Goal: Task Accomplishment & Management: Use online tool/utility

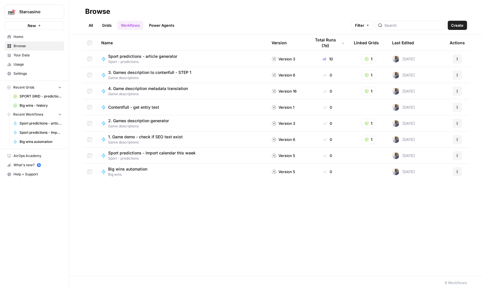
click at [101, 22] on link "Grids" at bounding box center [107, 25] width 16 height 9
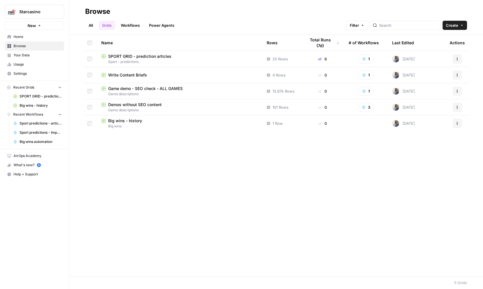
click at [158, 56] on span "SPORT GRID - prediction articles" at bounding box center [139, 56] width 63 height 6
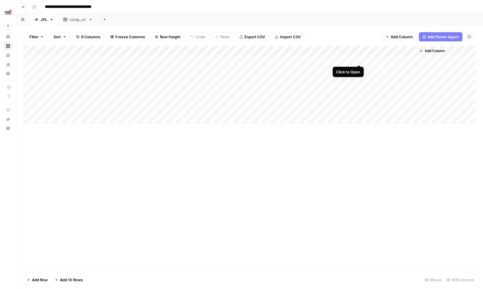
click at [358, 58] on div "Add Column" at bounding box center [249, 85] width 453 height 78
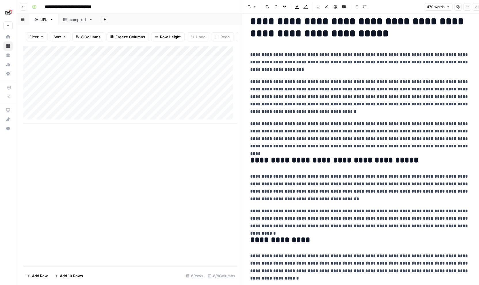
scroll to position [11, 0]
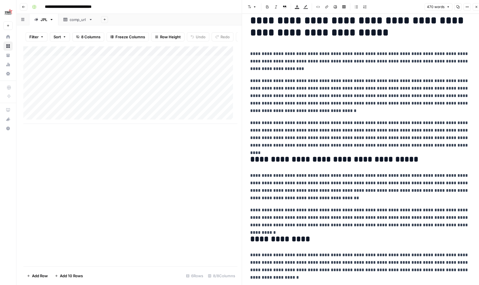
click at [475, 5] on button "Close" at bounding box center [475, 6] width 7 height 7
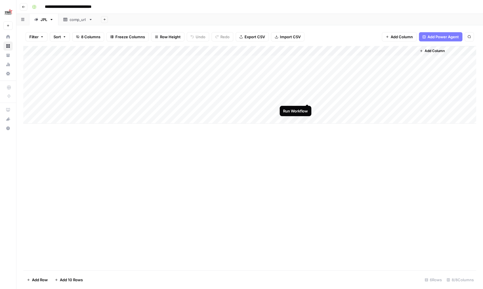
click at [309, 99] on div "Add Column" at bounding box center [249, 85] width 453 height 78
click at [307, 107] on div "Add Column" at bounding box center [249, 85] width 453 height 78
click at [307, 98] on div "Add Column" at bounding box center [249, 85] width 453 height 78
click at [358, 89] on div "Add Column" at bounding box center [249, 85] width 453 height 78
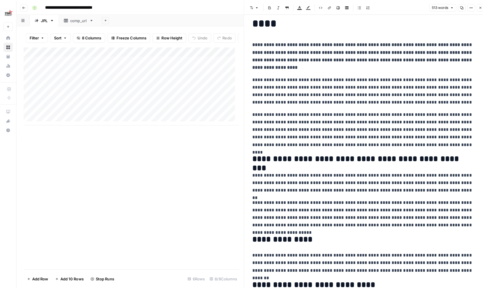
scroll to position [22, 0]
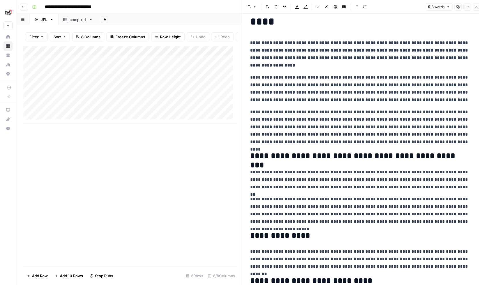
click at [476, 5] on icon "button" at bounding box center [475, 6] width 3 height 3
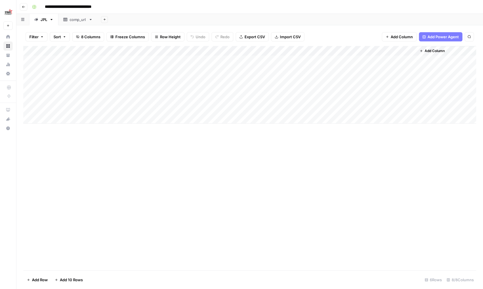
click at [141, 88] on div "Add Column" at bounding box center [249, 85] width 453 height 78
click at [141, 88] on body "**********" at bounding box center [241, 144] width 483 height 289
click at [244, 175] on div "Add Column" at bounding box center [249, 158] width 453 height 224
click at [360, 88] on div "Add Column" at bounding box center [249, 85] width 453 height 78
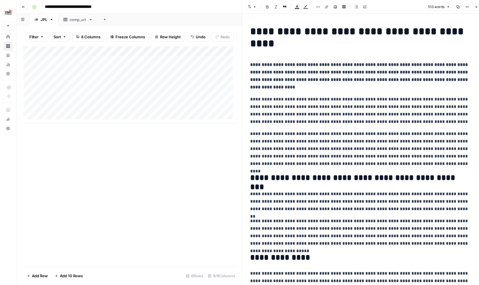
click at [475, 8] on icon "button" at bounding box center [475, 6] width 3 height 3
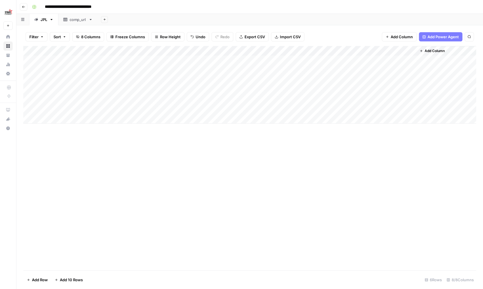
click at [358, 76] on div "Add Column" at bounding box center [249, 85] width 453 height 78
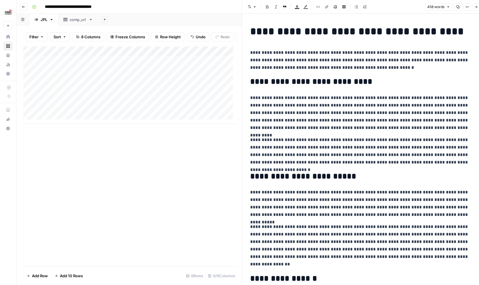
click at [476, 8] on icon "button" at bounding box center [475, 6] width 3 height 3
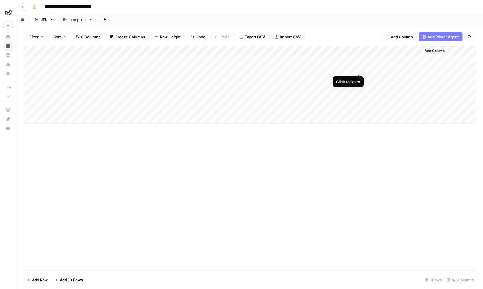
click at [358, 69] on div "Add Column" at bounding box center [249, 85] width 453 height 78
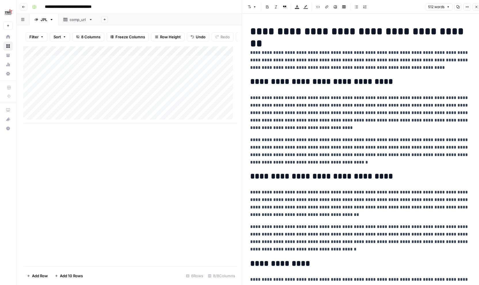
click at [477, 7] on button "Close" at bounding box center [475, 6] width 7 height 7
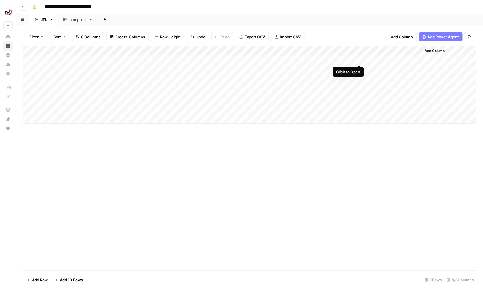
click at [360, 58] on div "Add Column" at bounding box center [249, 85] width 453 height 78
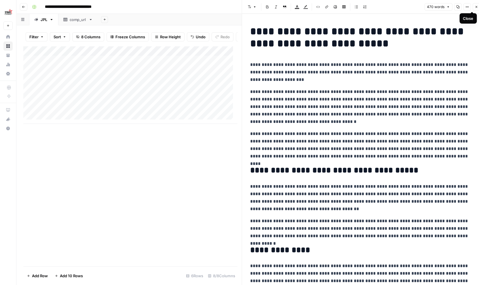
click at [477, 10] on button "Close" at bounding box center [475, 6] width 7 height 7
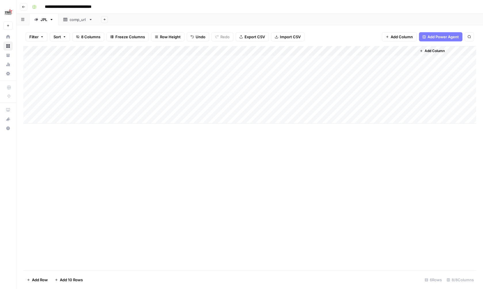
click at [206, 199] on div "Add Column" at bounding box center [249, 158] width 453 height 224
click at [360, 107] on div "Add Column" at bounding box center [249, 85] width 453 height 78
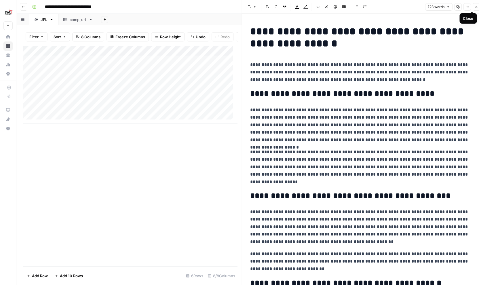
click at [473, 7] on button "Close" at bounding box center [475, 6] width 7 height 7
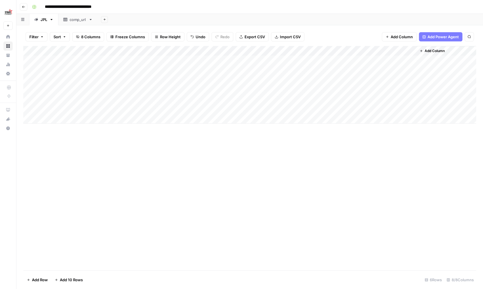
click at [359, 99] on div "Add Column" at bounding box center [249, 85] width 453 height 78
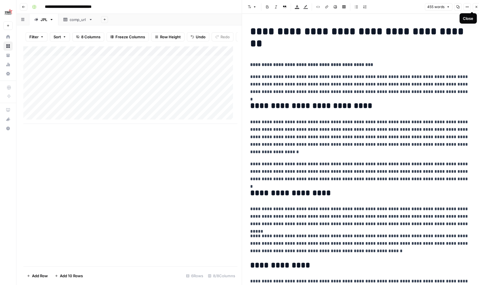
click at [476, 9] on button "Close" at bounding box center [475, 6] width 7 height 7
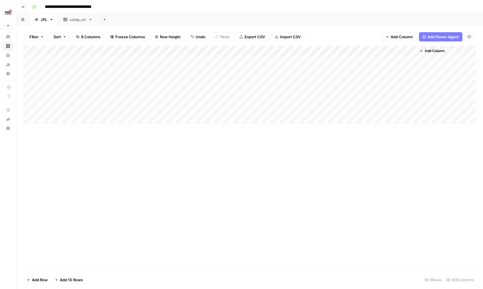
click at [148, 98] on div "Add Column" at bounding box center [249, 85] width 453 height 78
click at [148, 98] on span "Date" at bounding box center [155, 98] width 46 height 5
click at [174, 111] on input "**********" at bounding box center [155, 108] width 46 height 10
click at [174, 108] on input "**********" at bounding box center [155, 108] width 46 height 10
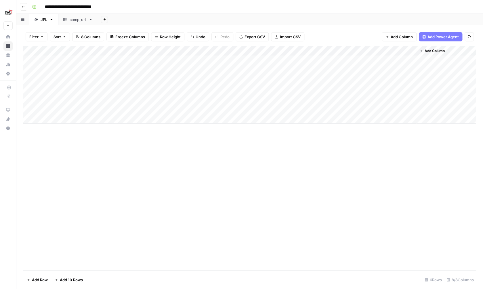
click at [283, 155] on div "Add Column" at bounding box center [249, 158] width 453 height 224
click at [301, 50] on div "Add Column" at bounding box center [249, 85] width 453 height 78
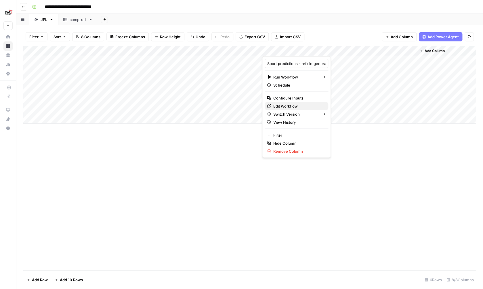
click at [286, 105] on span "Edit Workflow" at bounding box center [298, 106] width 50 height 6
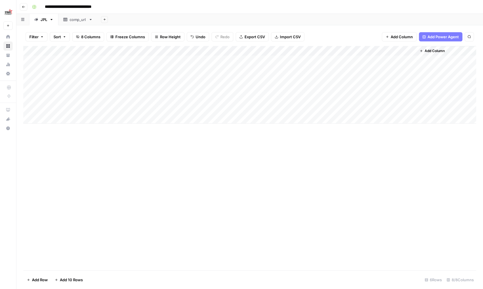
click at [10, 38] on icon at bounding box center [8, 37] width 4 height 4
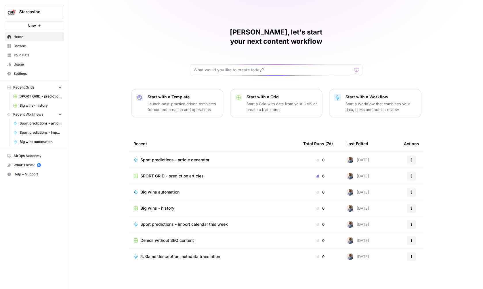
click at [163, 238] on span "Demos without SEO content" at bounding box center [166, 241] width 53 height 6
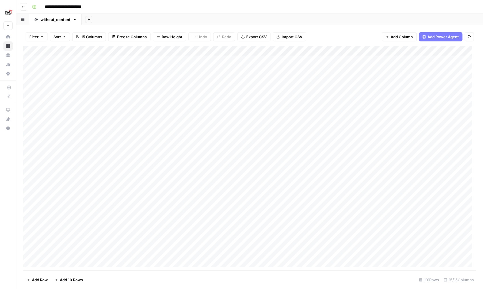
click at [235, 167] on div "Add Column" at bounding box center [249, 158] width 453 height 225
click at [330, 156] on div "Add Column" at bounding box center [249, 158] width 453 height 225
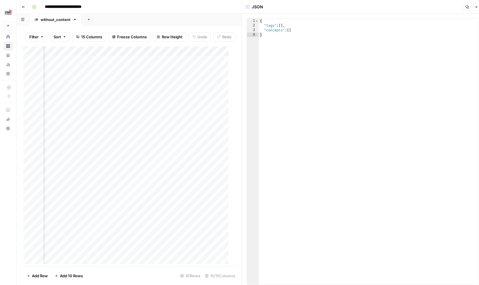
click at [476, 8] on icon "button" at bounding box center [475, 6] width 3 height 3
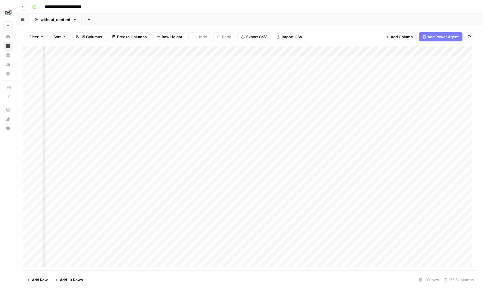
scroll to position [0, 147]
click at [369, 166] on div "Add Column" at bounding box center [249, 158] width 453 height 225
click at [382, 167] on div "Add Column" at bounding box center [249, 158] width 453 height 225
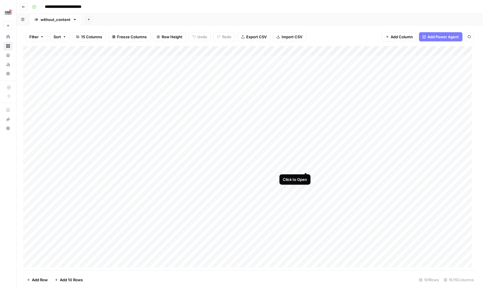
click at [307, 166] on div "Add Column" at bounding box center [249, 158] width 453 height 225
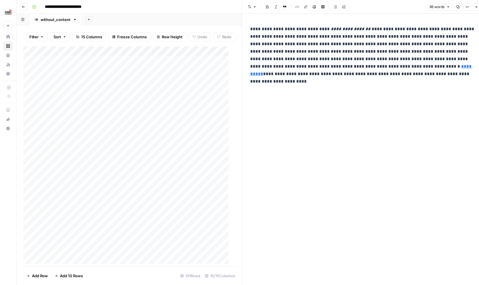
click at [340, 29] on em "**********" at bounding box center [350, 29] width 40 height 4
click at [342, 29] on em "**********" at bounding box center [350, 29] width 40 height 4
click at [345, 28] on em "**********" at bounding box center [350, 29] width 40 height 4
click at [339, 28] on em "**********" at bounding box center [350, 29] width 40 height 4
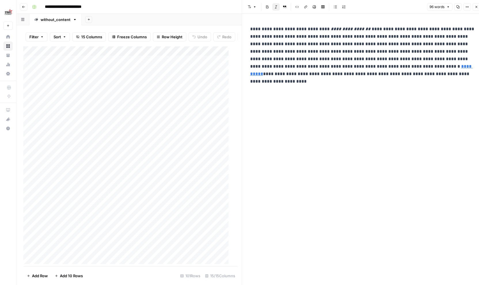
click at [341, 28] on em "**********" at bounding box center [350, 29] width 40 height 4
click at [474, 8] on button "Close" at bounding box center [475, 6] width 7 height 7
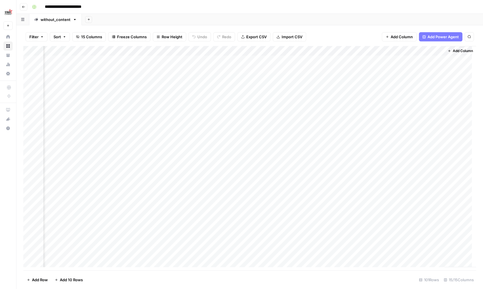
scroll to position [0, 538]
click at [272, 49] on div "Add Column" at bounding box center [249, 158] width 453 height 225
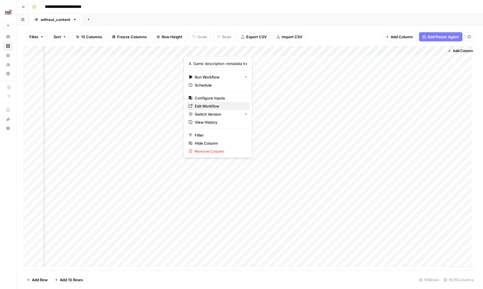
click at [225, 104] on span "Edit Workflow" at bounding box center [220, 106] width 50 height 6
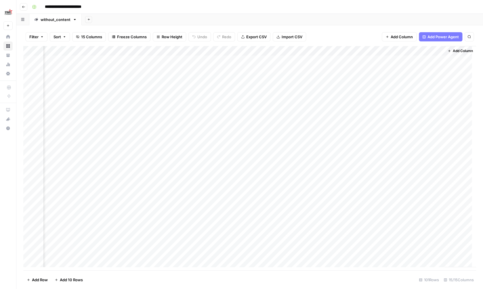
click at [236, 108] on div "Add Column" at bounding box center [249, 158] width 453 height 225
click at [232, 118] on div "Add Column" at bounding box center [249, 158] width 453 height 225
click at [231, 129] on div "Add Column" at bounding box center [249, 158] width 453 height 225
click at [234, 139] on div "Add Column" at bounding box center [249, 158] width 453 height 225
click at [234, 144] on div "Add Column" at bounding box center [249, 158] width 453 height 225
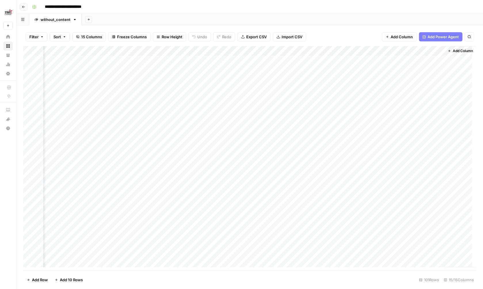
click at [233, 137] on div "Add Column" at bounding box center [249, 158] width 453 height 225
click at [306, 128] on div "Add Column" at bounding box center [249, 158] width 453 height 225
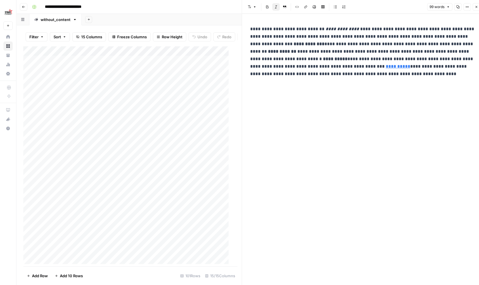
click at [329, 29] on em "**********" at bounding box center [341, 29] width 33 height 4
click at [474, 9] on button "Close" at bounding box center [475, 6] width 7 height 7
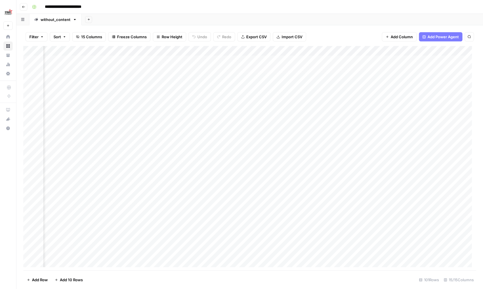
scroll to position [0, 538]
click at [331, 167] on div "Add Column" at bounding box center [249, 158] width 453 height 225
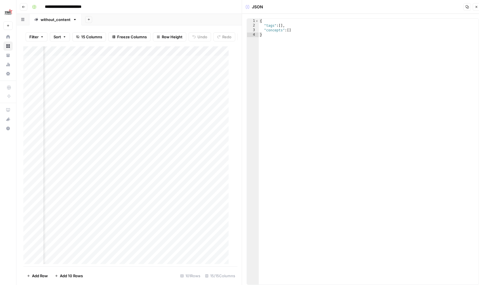
click at [474, 7] on icon "button" at bounding box center [475, 6] width 3 height 3
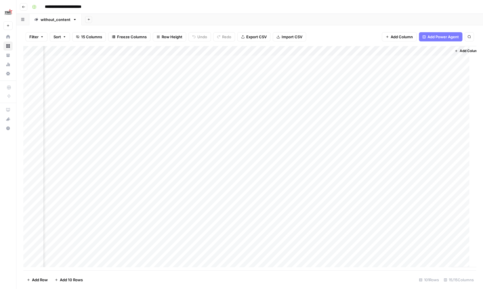
scroll to position [0, 531]
click at [389, 166] on div "Add Column" at bounding box center [249, 158] width 453 height 225
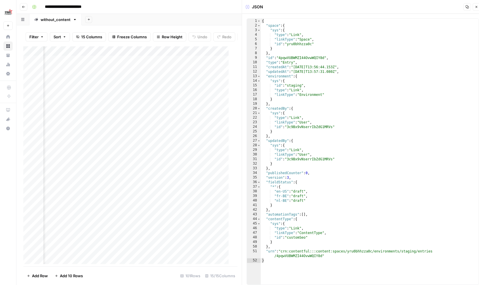
click at [476, 8] on icon "button" at bounding box center [475, 6] width 3 height 3
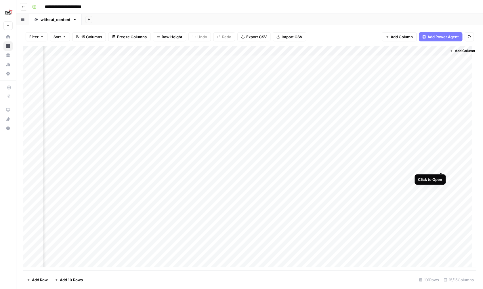
click at [439, 167] on div "Add Column" at bounding box center [249, 158] width 453 height 225
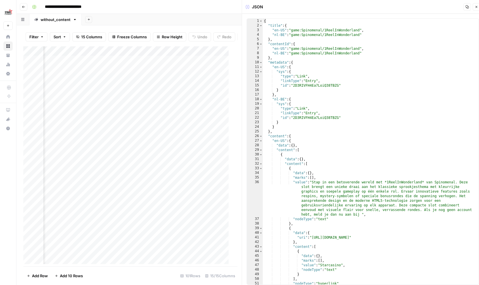
click at [473, 8] on button "Close" at bounding box center [475, 6] width 7 height 7
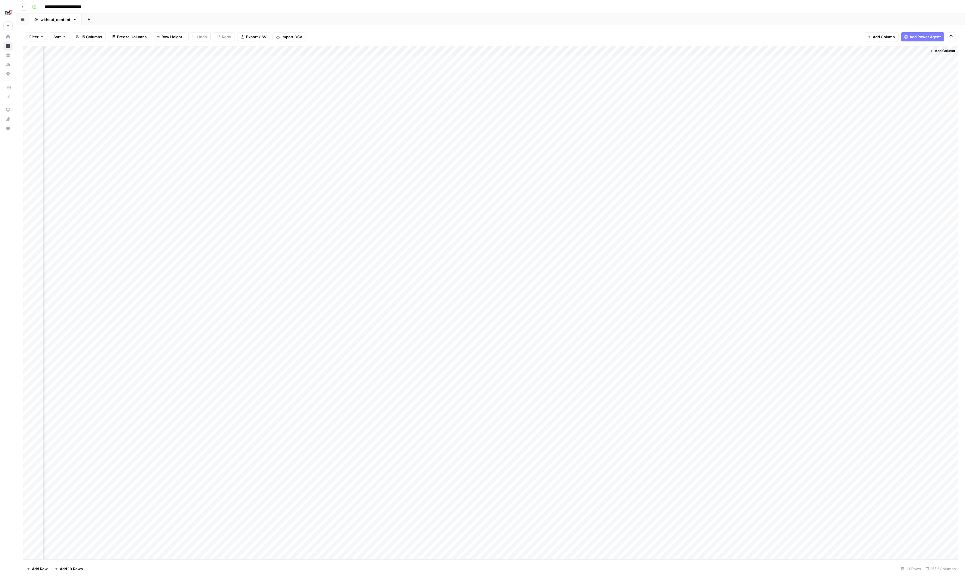
scroll to position [0, 51]
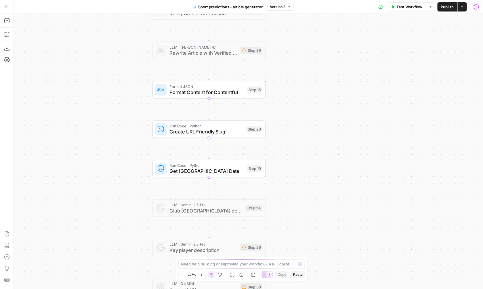
click at [476, 9] on icon "button" at bounding box center [475, 6] width 5 height 5
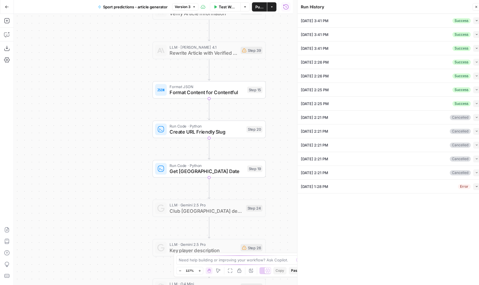
click at [475, 23] on button "Collapse" at bounding box center [475, 20] width 7 height 7
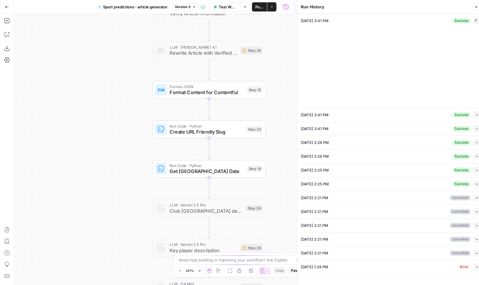
type input "Starcasino BE"
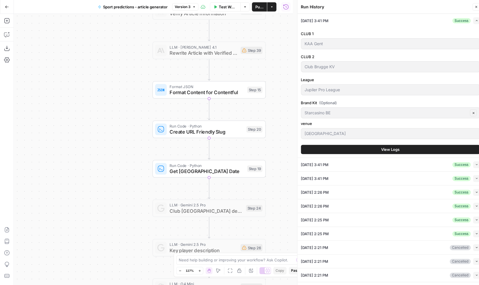
click at [370, 147] on button "View Logs" at bounding box center [390, 149] width 179 height 9
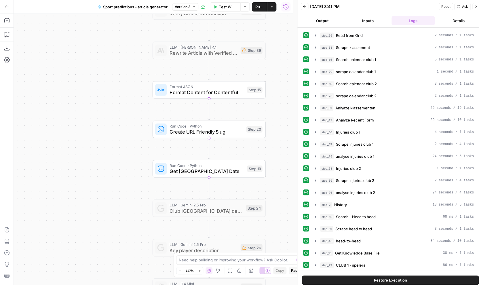
click at [385, 280] on span "Restore Execution" at bounding box center [390, 280] width 33 height 6
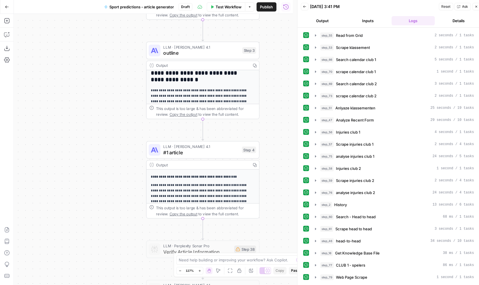
scroll to position [73, 0]
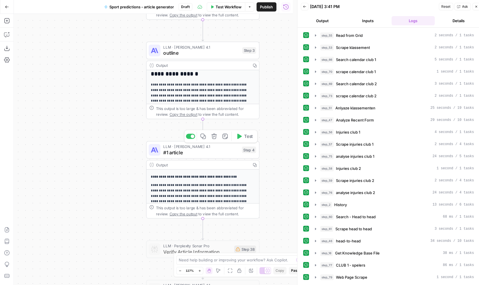
click at [223, 150] on span "#1 article" at bounding box center [201, 152] width 76 height 7
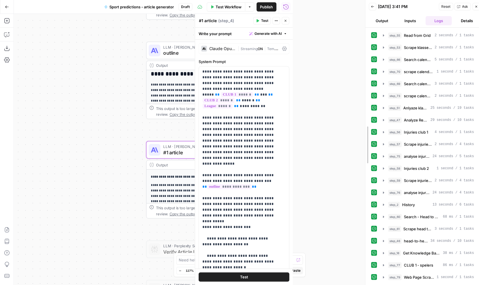
drag, startPoint x: 296, startPoint y: 160, endPoint x: 369, endPoint y: 161, distance: 73.0
click at [368, 160] on div at bounding box center [365, 144] width 6 height 289
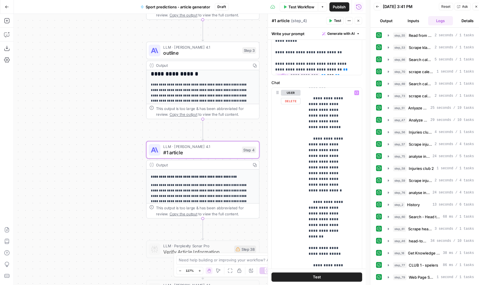
scroll to position [105, 0]
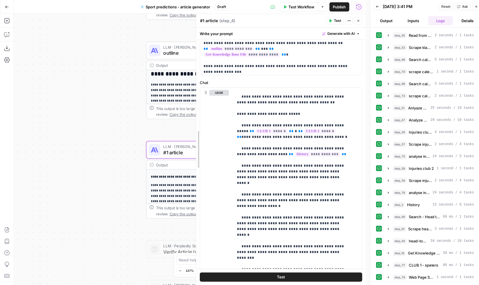
drag, startPoint x: 269, startPoint y: 149, endPoint x: 241, endPoint y: 138, distance: 29.9
click at [196, 149] on div "**********" at bounding box center [280, 149] width 169 height 271
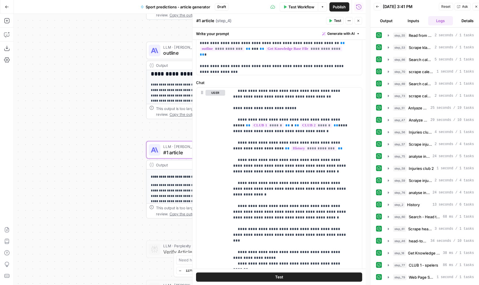
scroll to position [226, 0]
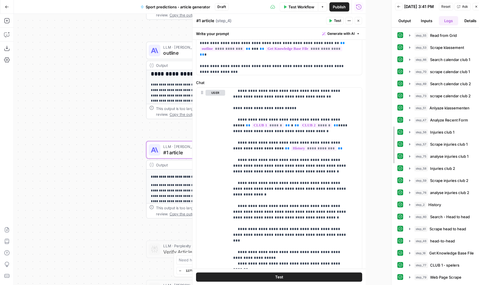
drag, startPoint x: 368, startPoint y: 150, endPoint x: 420, endPoint y: 150, distance: 52.0
click at [420, 150] on div "Back 08/26/25 at 3:41 PM Reset Ask Close Output Inputs Logs Details step_55 Rea…" at bounding box center [437, 144] width 92 height 289
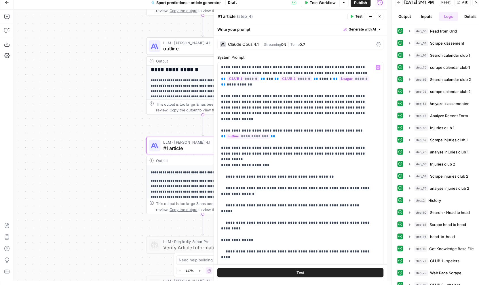
scroll to position [0, 0]
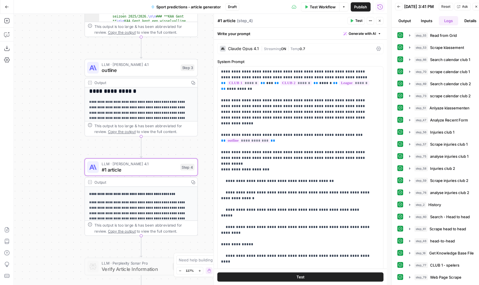
drag, startPoint x: 121, startPoint y: 99, endPoint x: 60, endPoint y: 116, distance: 63.9
click at [60, 116] on div "Workflow Set Inputs Inputs Read from Grid Read from Grid Step 55 Output Copy 1 …" at bounding box center [200, 149] width 373 height 271
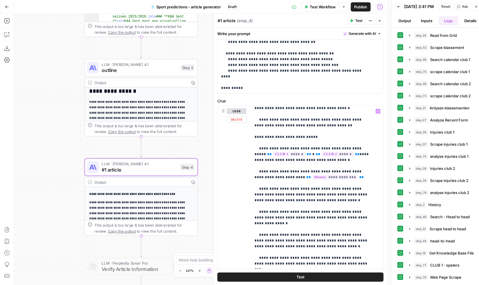
scroll to position [95, 0]
click at [301, 170] on p "**********" at bounding box center [312, 257] width 116 height 489
click at [299, 169] on p "**********" at bounding box center [312, 257] width 116 height 489
click at [307, 170] on p "**********" at bounding box center [312, 257] width 116 height 489
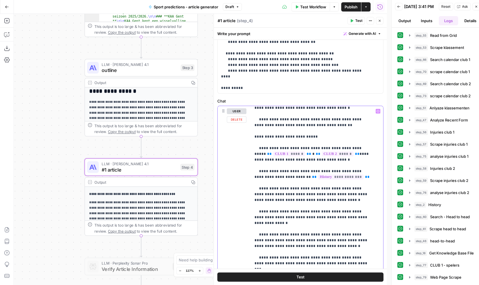
click at [376, 111] on icon "button" at bounding box center [377, 111] width 3 height 3
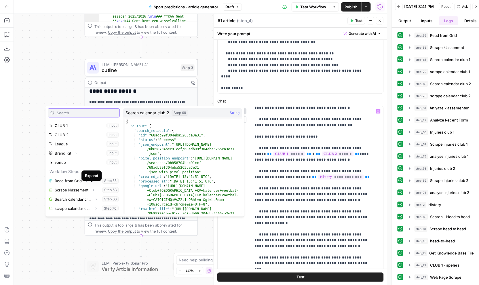
scroll to position [0, 0]
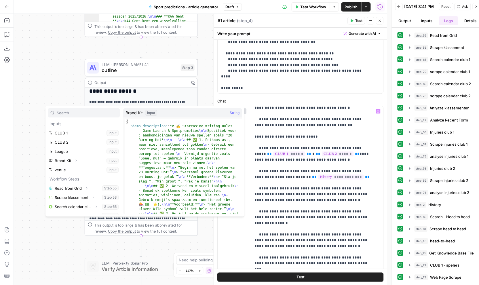
click at [63, 88] on div "Workflow Set Inputs Inputs Read from Grid Read from Grid Step 55 Output Copy 1 …" at bounding box center [200, 149] width 373 height 271
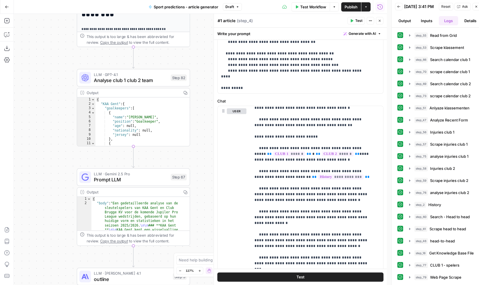
drag, startPoint x: 207, startPoint y: 62, endPoint x: 197, endPoint y: 277, distance: 215.3
click at [198, 277] on div "Workflow Set Inputs Inputs Read from Grid Read from Grid Step 55 Output Copy 1 …" at bounding box center [200, 149] width 373 height 271
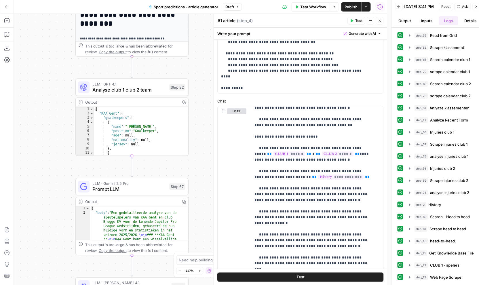
scroll to position [4, 0]
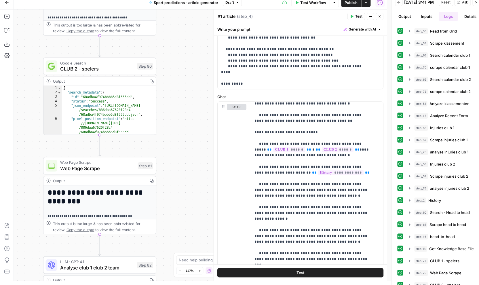
drag, startPoint x: 206, startPoint y: 111, endPoint x: 173, endPoint y: 288, distance: 180.5
click at [174, 280] on div "Workflow Set Inputs Inputs Read from Grid Read from Grid Step 55 Output Copy 1 …" at bounding box center [200, 144] width 373 height 271
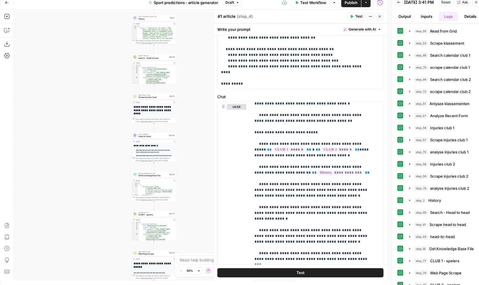
drag, startPoint x: 175, startPoint y: 30, endPoint x: 190, endPoint y: 282, distance: 252.3
click at [190, 280] on div "Workflow Set Inputs Inputs Read from Grid Read from Grid Step 55 Output Copy 1 …" at bounding box center [200, 144] width 373 height 271
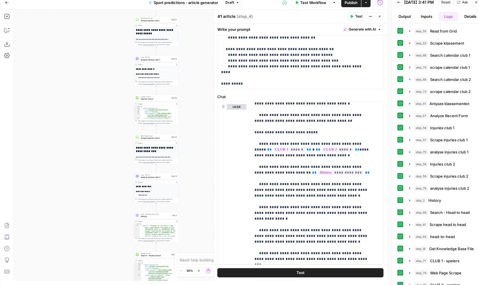
drag, startPoint x: 184, startPoint y: 20, endPoint x: 186, endPoint y: 279, distance: 259.1
click at [187, 279] on div "Workflow Set Inputs Inputs Read from Grid Read from Grid Step 55 Output Copy 1 …" at bounding box center [200, 144] width 373 height 271
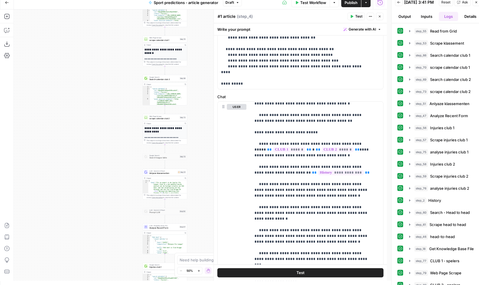
drag, startPoint x: 193, startPoint y: 73, endPoint x: 200, endPoint y: 288, distance: 215.2
click at [200, 280] on div "Workflow Set Inputs Inputs Read from Grid Read from Grid Step 55 Output Copy 1 …" at bounding box center [200, 144] width 373 height 271
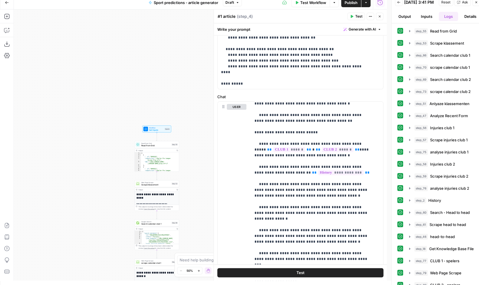
drag, startPoint x: 207, startPoint y: 66, endPoint x: 199, endPoint y: 279, distance: 213.5
click at [200, 280] on div "Workflow Set Inputs Inputs Read from Grid Read from Grid Step 55 Output Copy 1 …" at bounding box center [200, 144] width 373 height 271
click at [167, 145] on span "Read from Grid" at bounding box center [155, 144] width 29 height 3
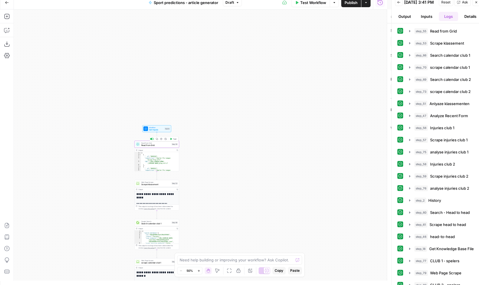
type textarea "Read from Grid"
type input "comp_url"
type input "SPORT GRID - prediction articles"
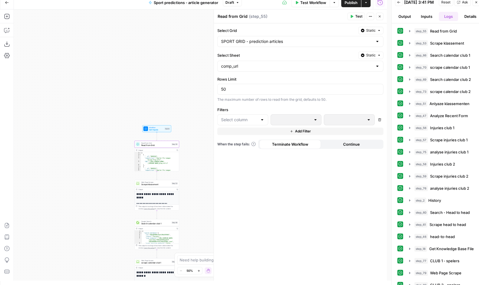
click at [158, 127] on span "Workflow" at bounding box center [156, 127] width 14 height 2
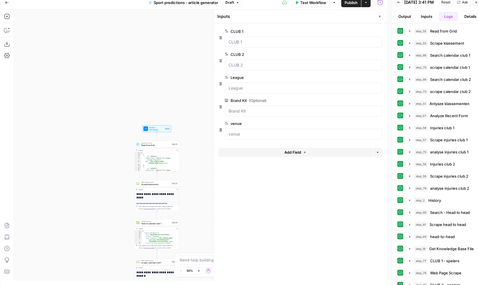
click at [288, 152] on span "Add Field" at bounding box center [292, 152] width 17 height 6
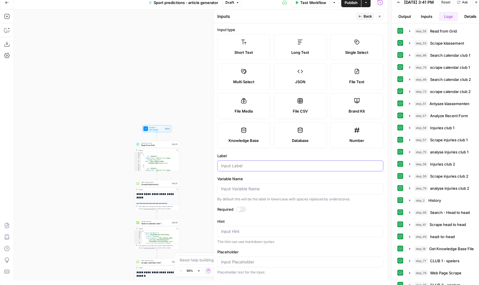
click at [261, 164] on input "Label" at bounding box center [300, 166] width 158 height 6
type input "date"
click at [238, 209] on div at bounding box center [238, 209] width 5 height 5
click at [353, 6] on button "Publish" at bounding box center [351, 2] width 20 height 9
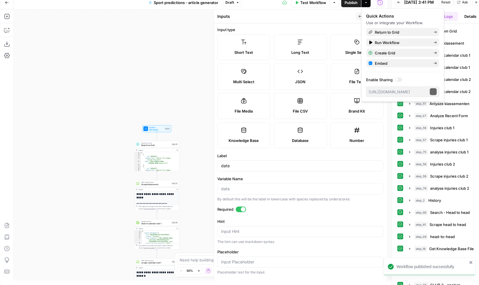
click at [365, 3] on icon "button" at bounding box center [366, 2] width 2 height 1
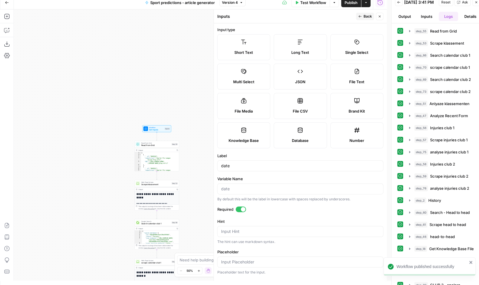
click at [370, 5] on button "Actions" at bounding box center [365, 2] width 9 height 9
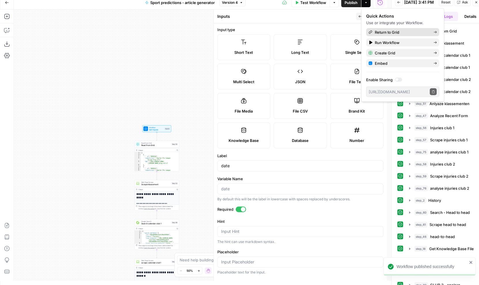
click at [380, 30] on span "Return to Grid" at bounding box center [401, 32] width 54 height 6
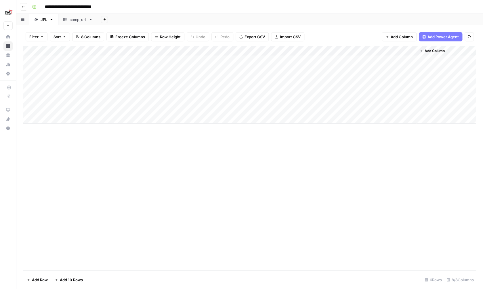
click at [168, 157] on div "Add Column" at bounding box center [249, 158] width 453 height 224
click at [302, 48] on div "Add Column" at bounding box center [249, 85] width 453 height 78
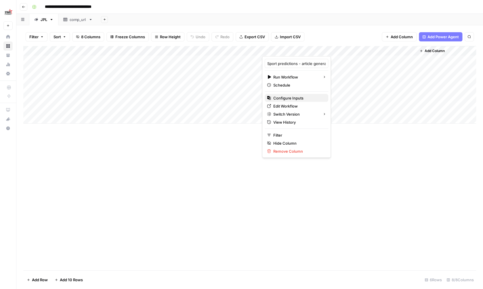
click at [295, 97] on span "Configure Inputs" at bounding box center [298, 98] width 50 height 6
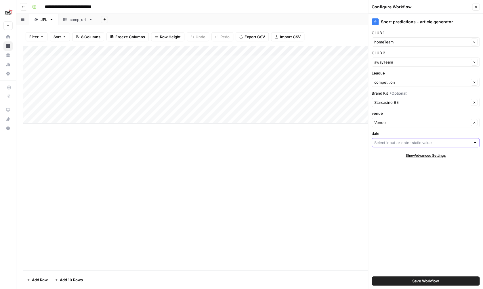
click at [428, 141] on input "date" at bounding box center [422, 143] width 96 height 6
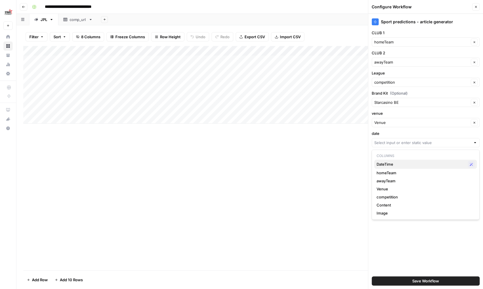
click at [414, 168] on button "DateTime Possible Match" at bounding box center [425, 164] width 103 height 9
type input "DateTime"
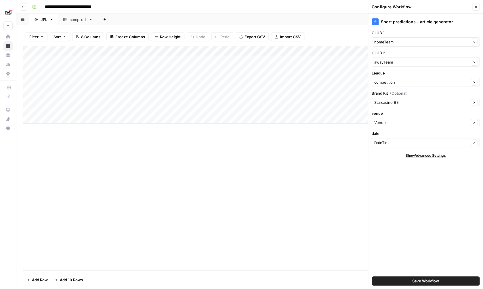
click at [414, 279] on span "Save Workflow" at bounding box center [425, 281] width 27 height 6
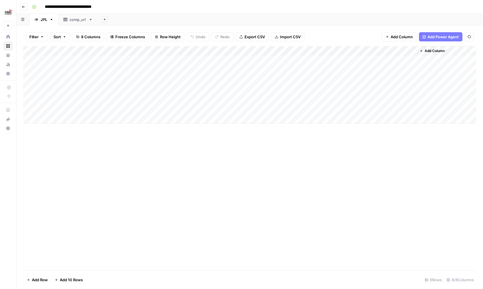
click at [301, 47] on div "Add Column" at bounding box center [249, 85] width 453 height 78
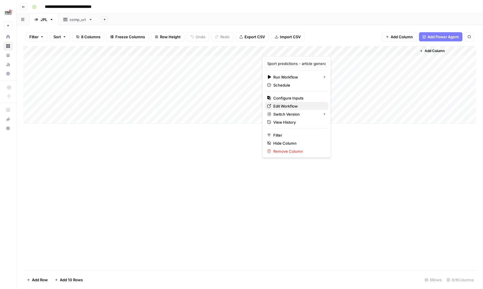
click at [292, 108] on span "Edit Workflow" at bounding box center [298, 106] width 50 height 6
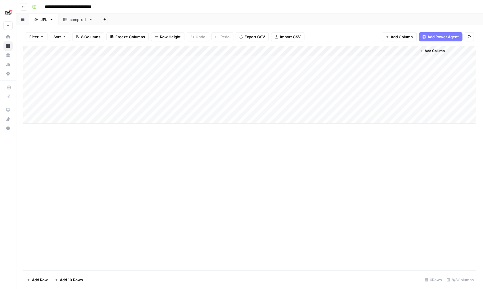
click at [148, 107] on div "Add Column" at bounding box center [249, 85] width 453 height 78
click at [153, 107] on div "Add Column" at bounding box center [249, 85] width 453 height 78
click at [153, 107] on span "Date" at bounding box center [155, 108] width 46 height 5
click at [150, 151] on div "Add Column" at bounding box center [249, 158] width 453 height 224
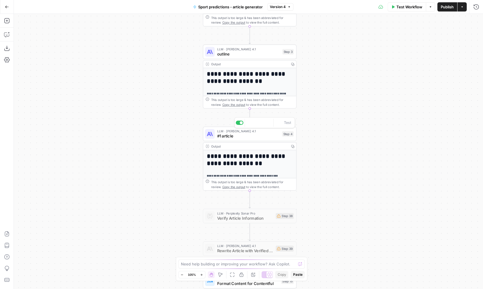
click at [263, 137] on span "#1 article" at bounding box center [248, 136] width 62 height 6
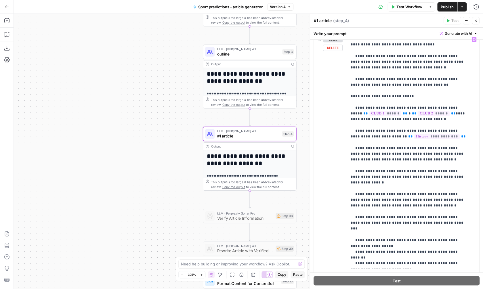
scroll to position [64, 0]
click at [404, 130] on p "**********" at bounding box center [409, 216] width 116 height 489
click at [472, 40] on icon "button" at bounding box center [473, 39] width 3 height 3
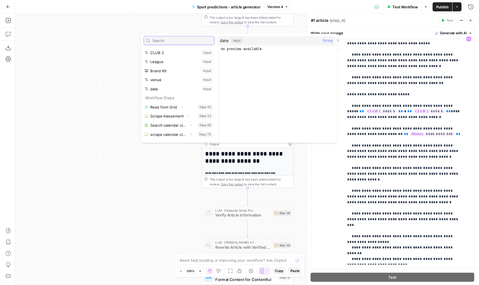
scroll to position [0, 0]
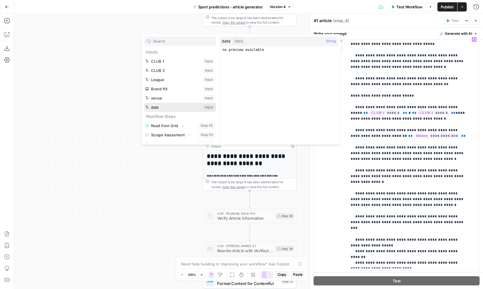
click at [173, 106] on button "Select variable date" at bounding box center [180, 107] width 72 height 9
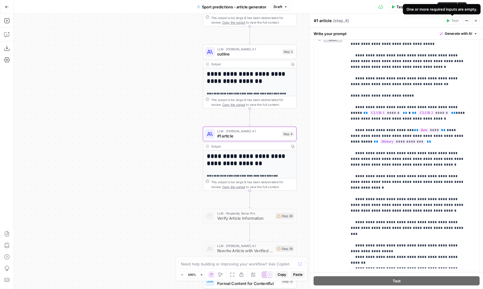
click at [444, 5] on div "One or more required inputs are empty." at bounding box center [442, 9] width 78 height 10
drag, startPoint x: 299, startPoint y: 120, endPoint x: 281, endPoint y: 120, distance: 17.8
click at [281, 120] on div "Workflow Set Inputs Inputs Read from Grid Read from Grid Step 55 Output Copy 1 …" at bounding box center [248, 151] width 469 height 275
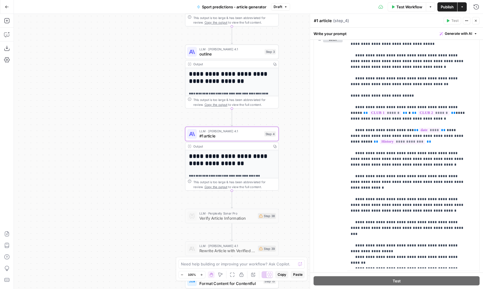
click at [290, 97] on div "Workflow Set Inputs Inputs Read from Grid Read from Grid Step 55 Output Copy 1 …" at bounding box center [248, 151] width 469 height 275
click at [401, 10] on button "Test Workflow" at bounding box center [406, 6] width 39 height 9
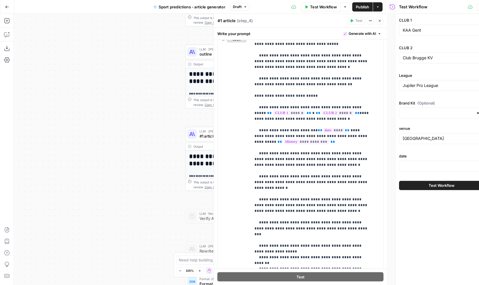
type input "Starcasino BE"
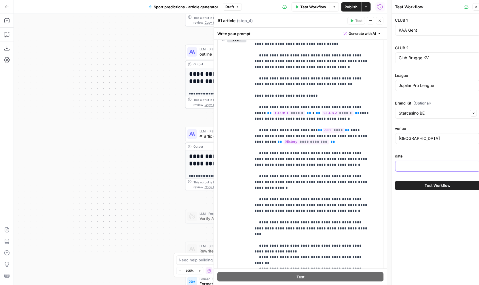
click at [402, 169] on input "date" at bounding box center [436, 166] width 77 height 6
paste input "https://starcasinosport.be/nl/news/serie-a-juventus-ziet-in-volle-strijd-om-cl-…"
type input "https://starcasinosport.be/nl/news/serie-a-juventus-ziet-in-volle-strijd-om-cl-…"
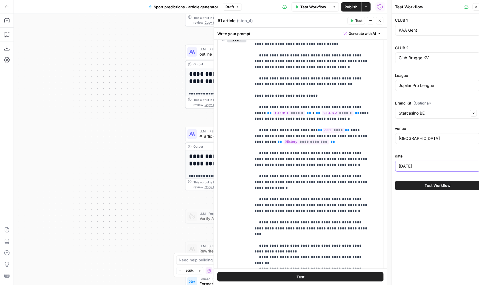
type input "31/08/2025"
click at [378, 19] on icon "button" at bounding box center [379, 20] width 3 height 3
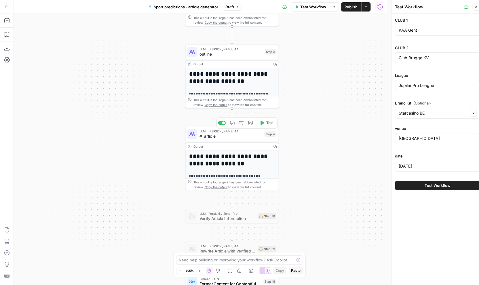
click at [272, 123] on span "Test" at bounding box center [269, 122] width 7 height 5
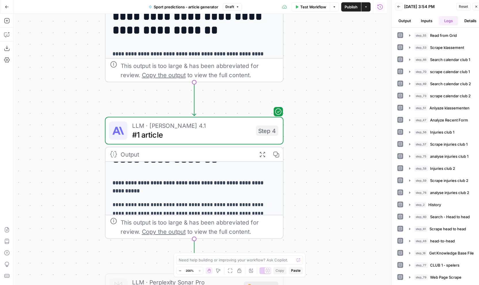
scroll to position [13, 0]
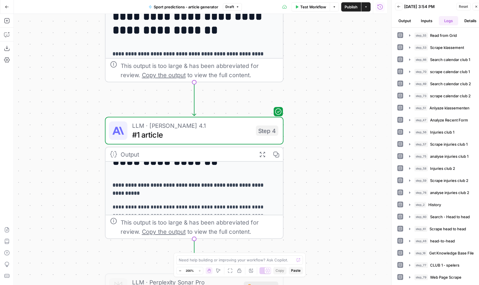
click at [355, 10] on button "Publish" at bounding box center [351, 6] width 20 height 9
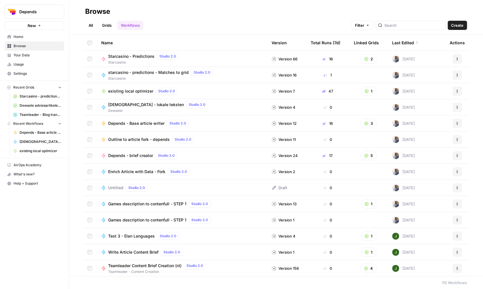
click at [41, 50] on link "Browse" at bounding box center [35, 45] width 60 height 9
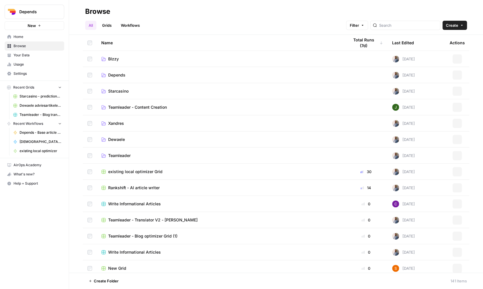
click at [114, 26] on link "Grids" at bounding box center [107, 25] width 16 height 9
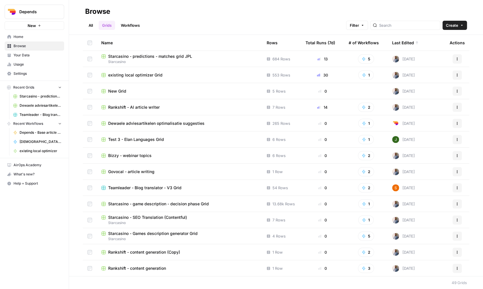
scroll to position [0, 0]
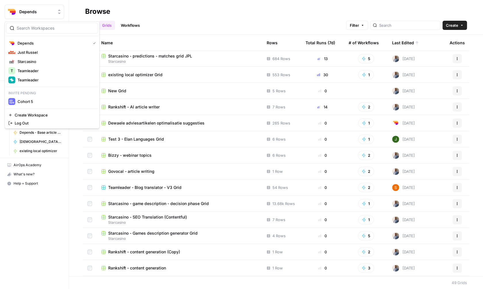
click at [39, 9] on span "Depends" at bounding box center [36, 12] width 35 height 6
click at [38, 59] on div "Starcasino" at bounding box center [51, 61] width 87 height 7
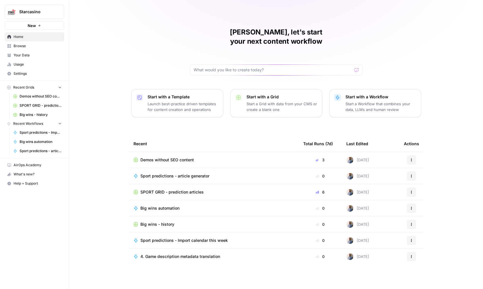
click at [29, 45] on span "Browse" at bounding box center [38, 45] width 48 height 5
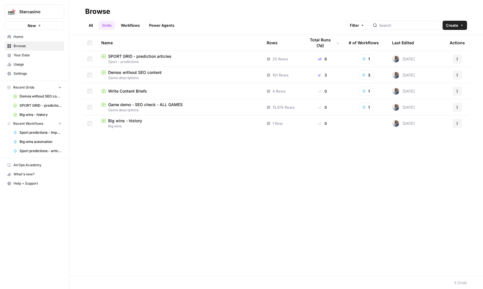
click at [136, 103] on span "Game demo - SEO check - ALL GAMES" at bounding box center [145, 105] width 74 height 6
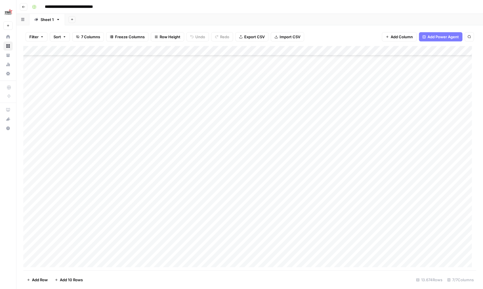
scroll to position [1019, 0]
click at [42, 35] on icon "button" at bounding box center [41, 36] width 3 height 3
click at [41, 35] on icon "button" at bounding box center [41, 36] width 3 height 3
click at [352, 49] on div "Add Column" at bounding box center [249, 158] width 453 height 225
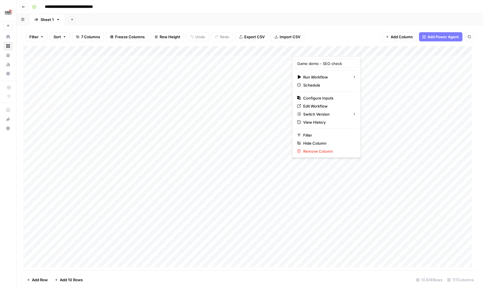
click at [339, 22] on div "Add Sheet" at bounding box center [274, 20] width 418 height 12
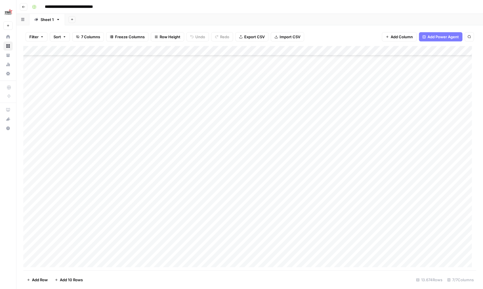
scroll to position [0, 0]
click at [352, 50] on div "Add Column" at bounding box center [249, 158] width 453 height 225
type input "Game demo - SEO check"
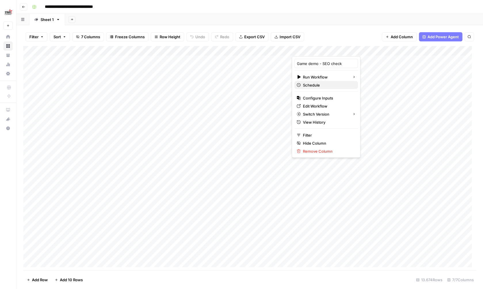
click at [333, 83] on span "Schedule" at bounding box center [328, 85] width 50 height 6
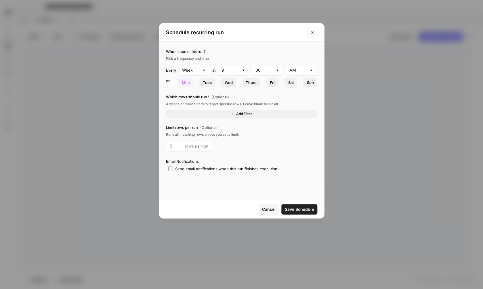
click at [314, 31] on icon "Close modal" at bounding box center [312, 32] width 5 height 5
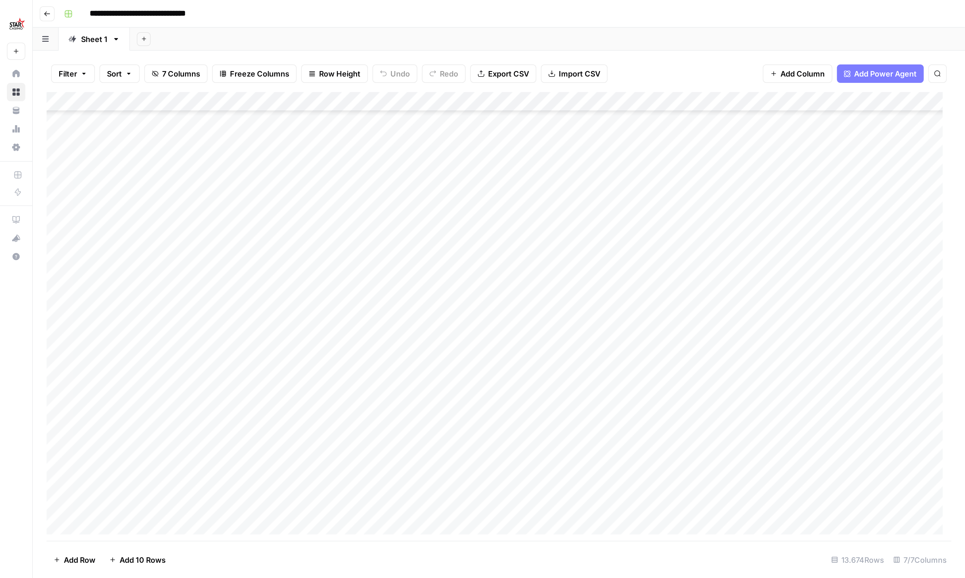
scroll to position [1420, 0]
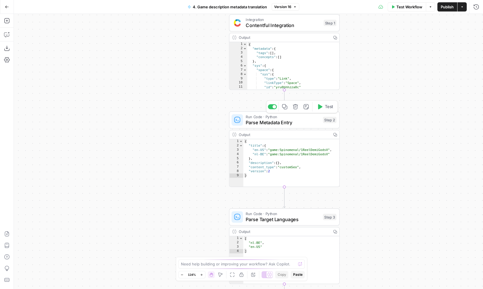
click at [296, 119] on span "Parse Metadata Entry" at bounding box center [283, 122] width 74 height 7
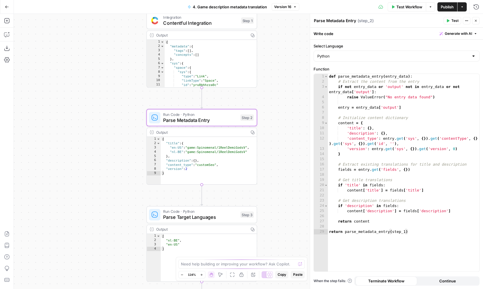
drag, startPoint x: 222, startPoint y: 143, endPoint x: 140, endPoint y: 141, distance: 82.0
click at [139, 141] on div "Workflow Set Inputs Inputs Integration Contentful Integration Step 1 Output Cop…" at bounding box center [248, 151] width 469 height 275
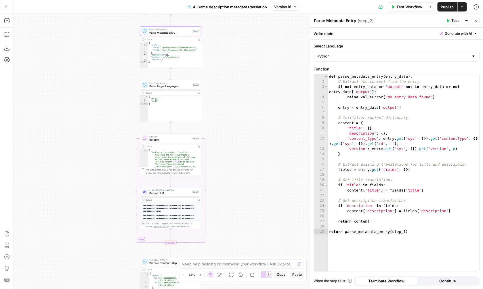
drag, startPoint x: 127, startPoint y: 181, endPoint x: 140, endPoint y: 53, distance: 128.6
click at [139, 54] on div "Workflow Set Inputs Inputs Integration Contentful Integration Step 1 Output Cop…" at bounding box center [248, 151] width 469 height 275
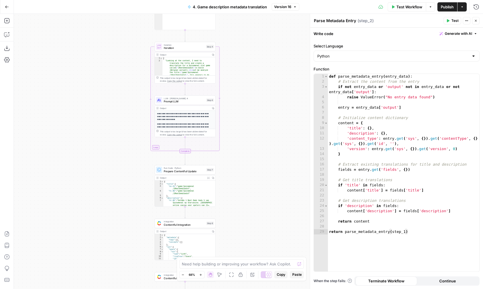
drag, startPoint x: 124, startPoint y: 178, endPoint x: 123, endPoint y: 118, distance: 59.8
click at [124, 118] on div "Workflow Set Inputs Inputs Integration Contentful Integration Step 1 Output Cop…" at bounding box center [248, 151] width 469 height 275
click at [180, 102] on span "Prompt LLM" at bounding box center [183, 103] width 41 height 4
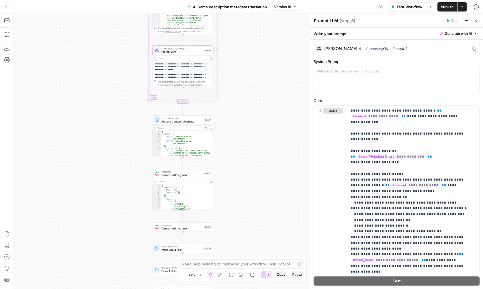
drag, startPoint x: 245, startPoint y: 162, endPoint x: 241, endPoint y: 109, distance: 52.5
click at [242, 109] on div "Workflow Set Inputs Inputs Integration Contentful Integration Step 1 Output Cop…" at bounding box center [248, 151] width 469 height 275
